Goal: Task Accomplishment & Management: Use online tool/utility

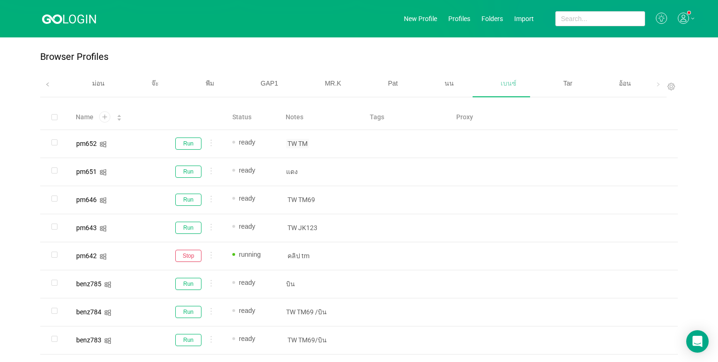
scroll to position [523, 0]
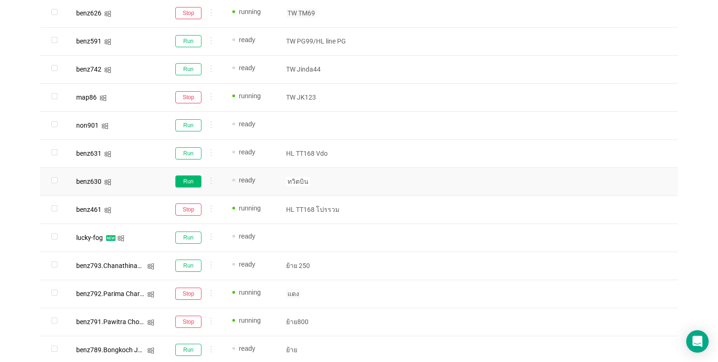
click at [187, 179] on button "Run" at bounding box center [188, 181] width 26 height 12
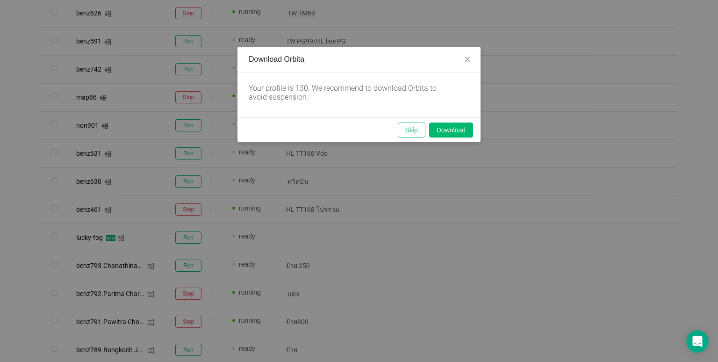
click at [410, 128] on button "Skip" at bounding box center [412, 129] width 28 height 15
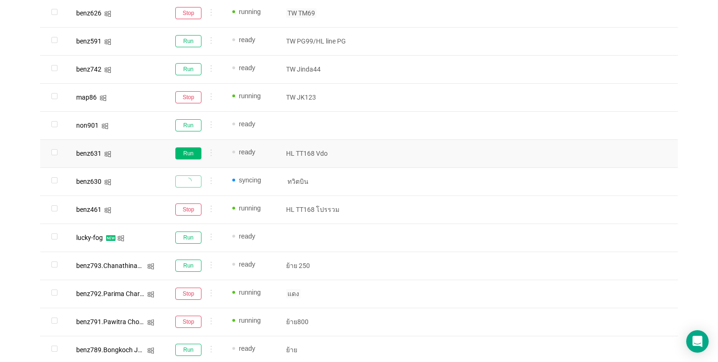
click at [193, 157] on button "Run" at bounding box center [188, 153] width 26 height 12
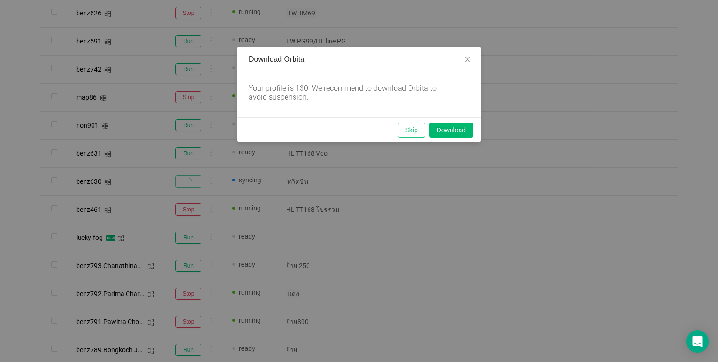
click at [412, 127] on button "Skip" at bounding box center [412, 129] width 28 height 15
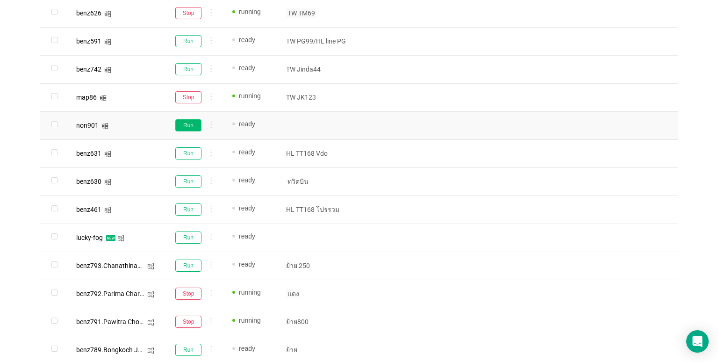
click at [185, 124] on button "Run" at bounding box center [188, 125] width 26 height 12
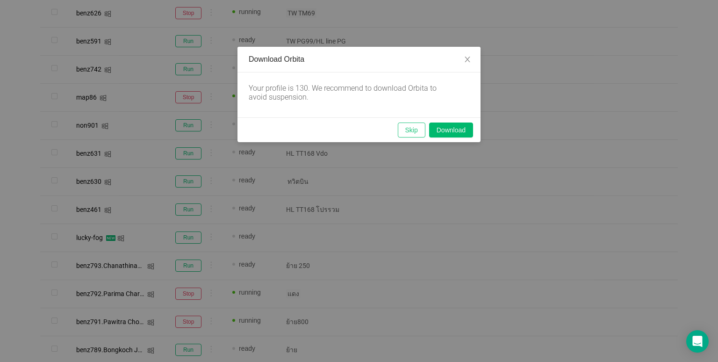
click at [406, 131] on button "Skip" at bounding box center [412, 129] width 28 height 15
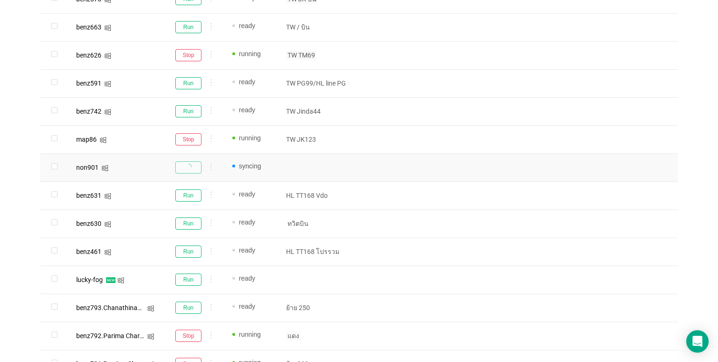
scroll to position [476, 0]
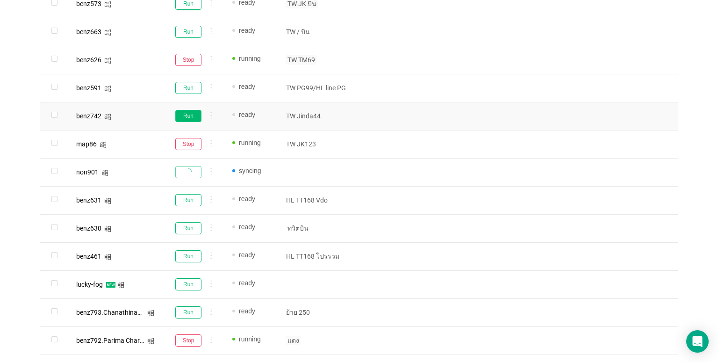
click at [187, 114] on button "Run" at bounding box center [188, 116] width 26 height 12
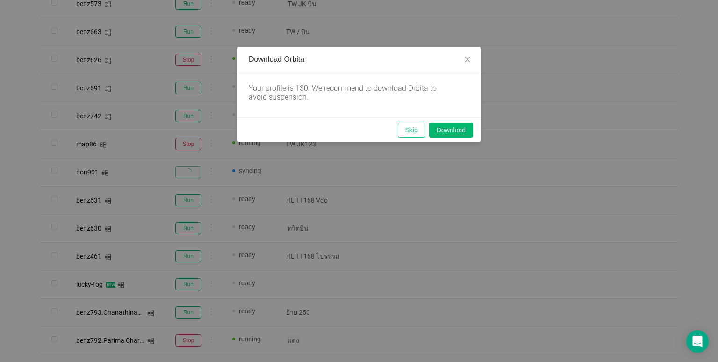
click at [421, 124] on button "Skip" at bounding box center [412, 129] width 28 height 15
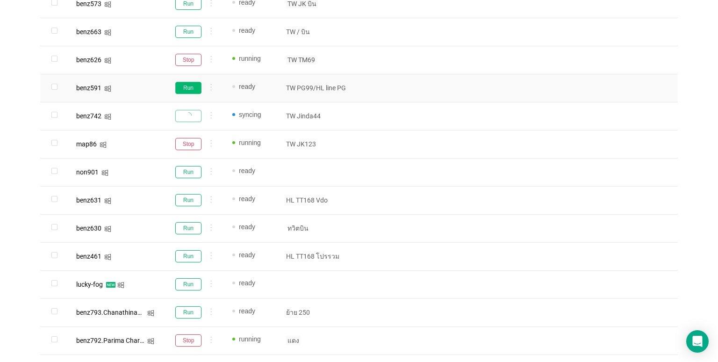
click at [188, 86] on button "Run" at bounding box center [188, 88] width 26 height 12
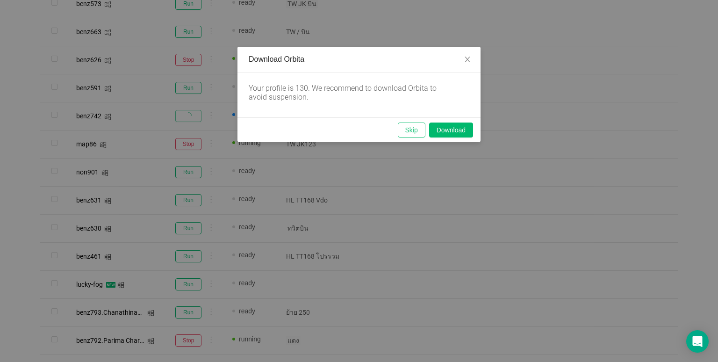
click at [406, 129] on button "Skip" at bounding box center [412, 129] width 28 height 15
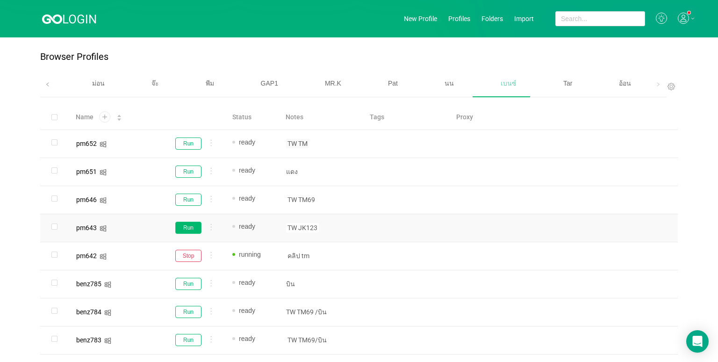
scroll to position [187, 0]
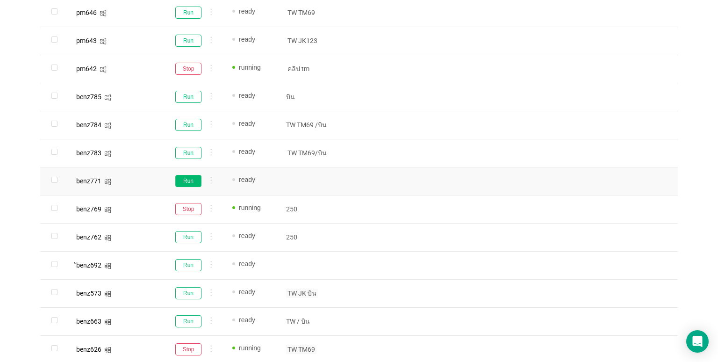
click at [191, 182] on button "Run" at bounding box center [188, 181] width 26 height 12
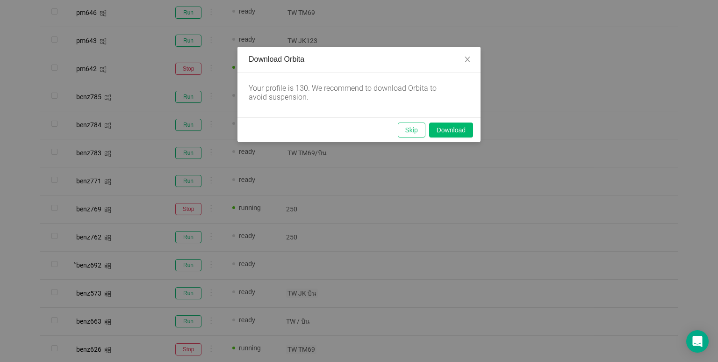
click at [410, 132] on button "Skip" at bounding box center [412, 129] width 28 height 15
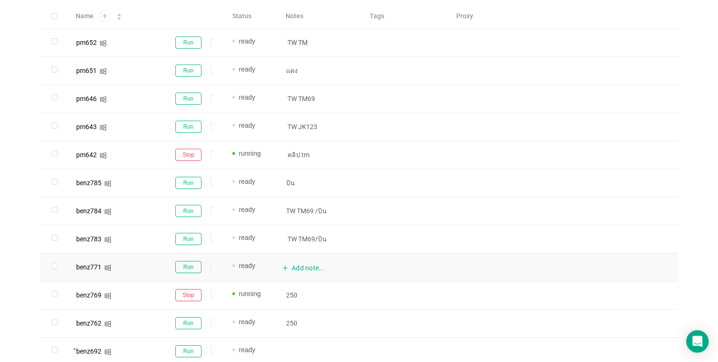
scroll to position [93, 0]
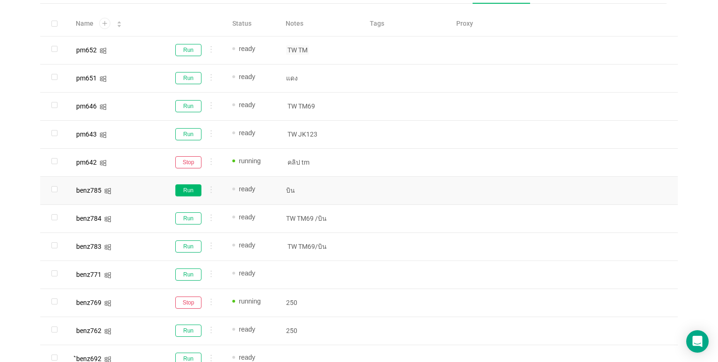
click at [182, 186] on button "Run" at bounding box center [188, 190] width 26 height 12
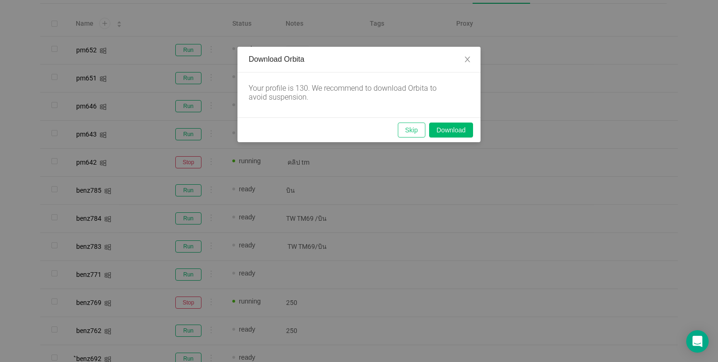
click at [405, 136] on button "Skip" at bounding box center [412, 129] width 28 height 15
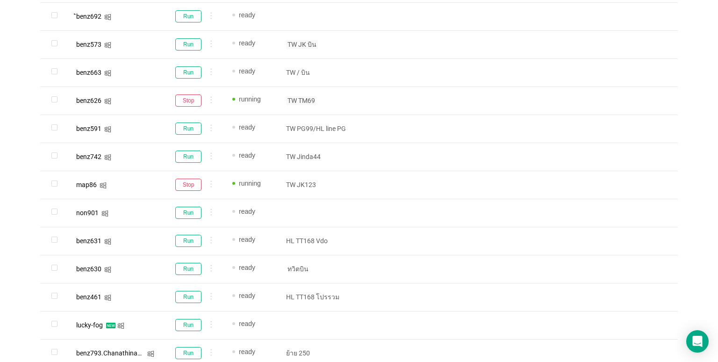
scroll to position [467, 0]
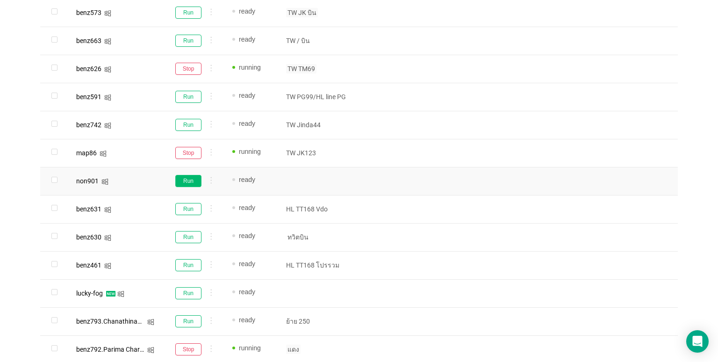
click at [191, 183] on button "Run" at bounding box center [188, 181] width 26 height 12
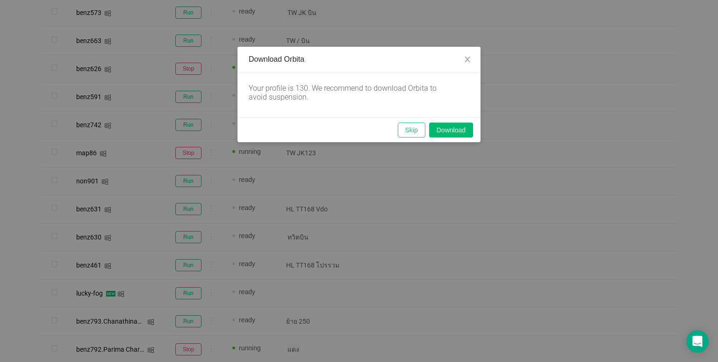
drag, startPoint x: 417, startPoint y: 129, endPoint x: 405, endPoint y: 143, distance: 18.2
click at [417, 129] on button "Skip" at bounding box center [412, 129] width 28 height 15
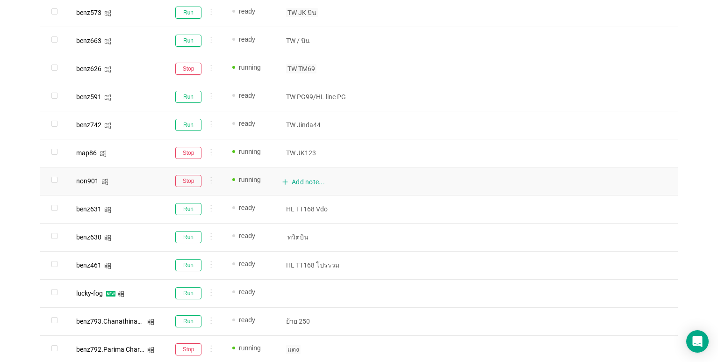
click at [308, 182] on div "Add note..." at bounding box center [320, 182] width 77 height 18
click at [689, 219] on div "Browser Profiles All ปราง เพชร ม่อน จ๊ะ พีม GAP1 MR.K Pat นน เบนซ์ Tar อ้อน Sha…" at bounding box center [359, 17] width 718 height 894
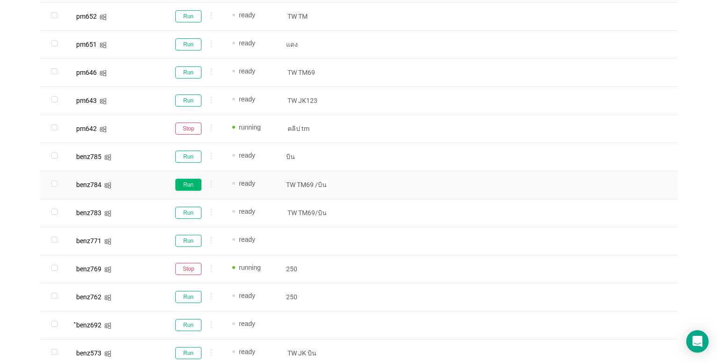
scroll to position [196, 0]
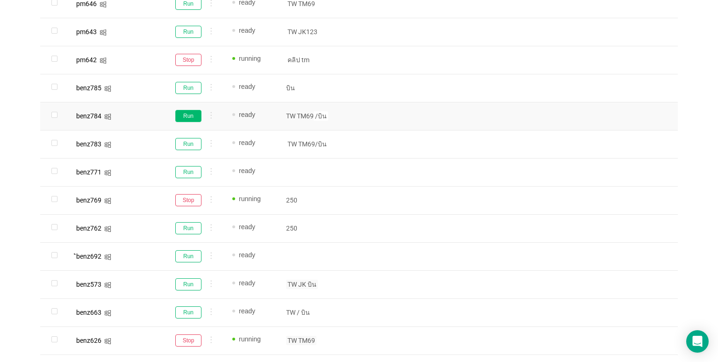
click at [181, 118] on button "Run" at bounding box center [188, 116] width 26 height 12
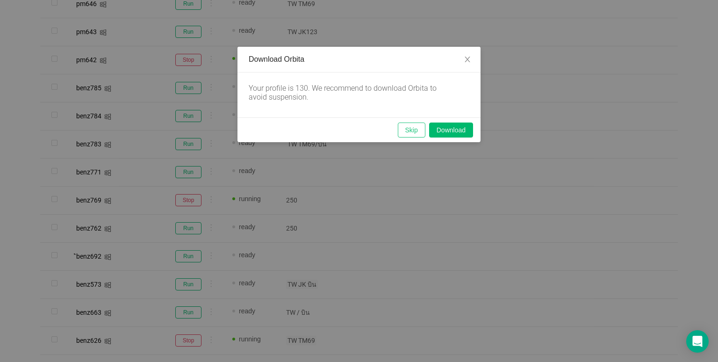
click at [407, 132] on button "Skip" at bounding box center [412, 129] width 28 height 15
